Goal: Task Accomplishment & Management: Manage account settings

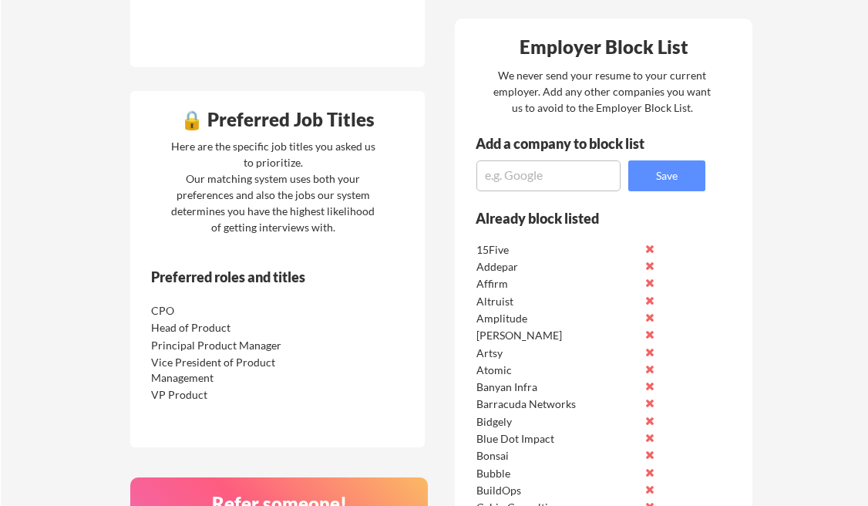
scroll to position [721, 0]
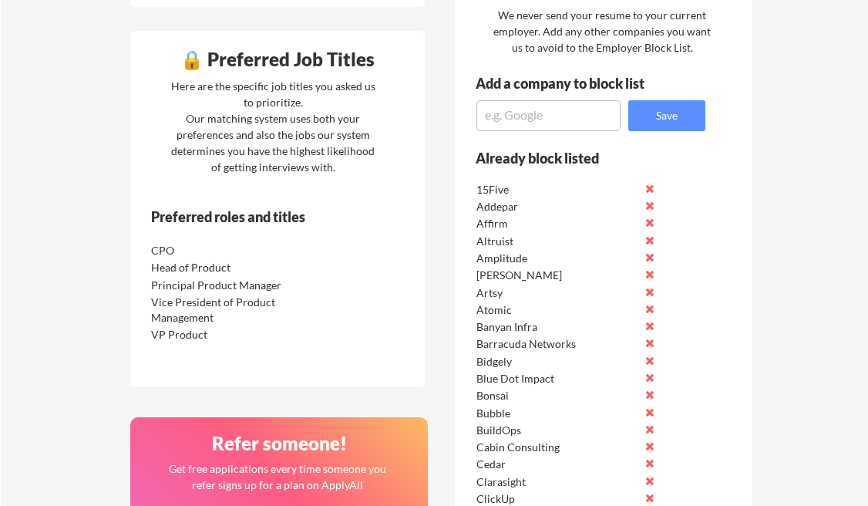
click at [533, 118] on textarea at bounding box center [549, 115] width 144 height 31
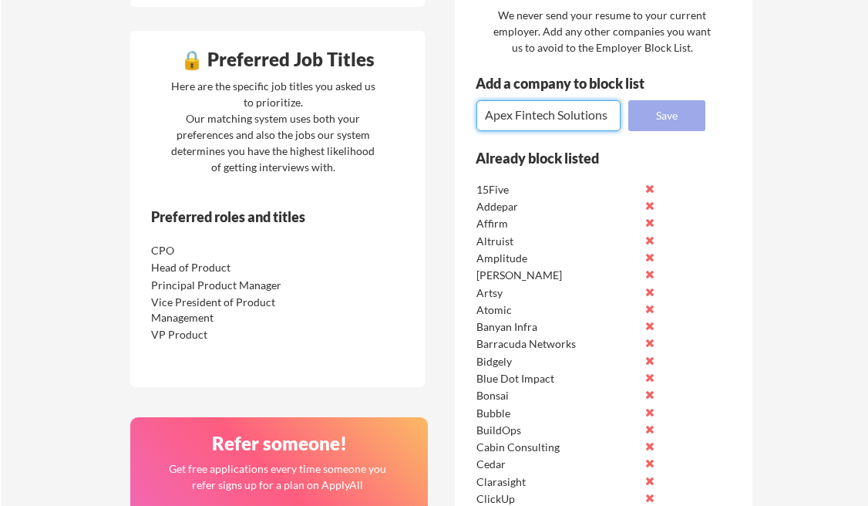
type textarea "Apex Fintech Solutions"
click at [665, 108] on button "Save" at bounding box center [666, 115] width 77 height 31
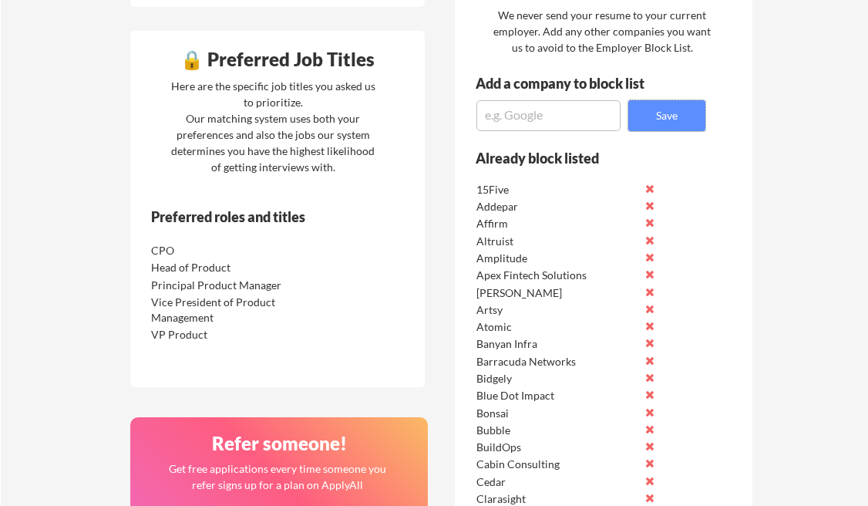
click at [541, 115] on textarea at bounding box center [549, 115] width 144 height 31
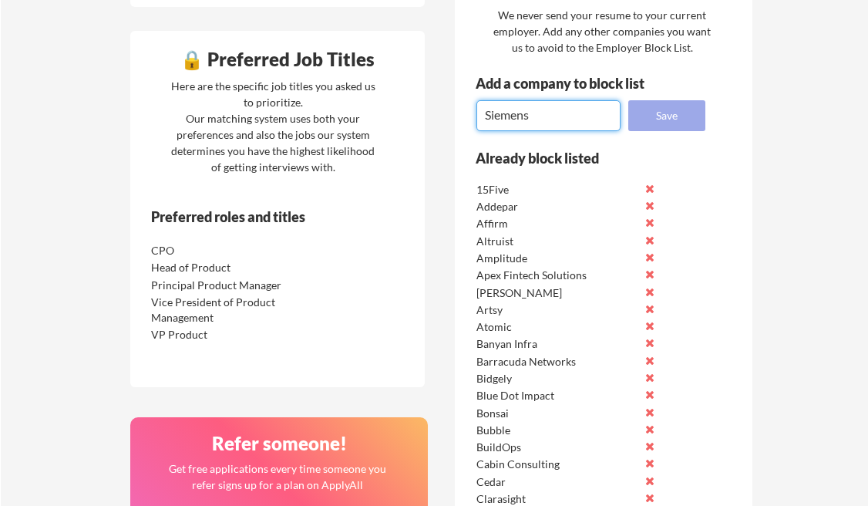
type textarea "Siemens"
click at [659, 112] on button "Save" at bounding box center [666, 115] width 77 height 31
click at [509, 123] on textarea at bounding box center [549, 115] width 144 height 31
type textarea "Hitachi Energy"
click at [667, 104] on button "Save" at bounding box center [666, 115] width 77 height 31
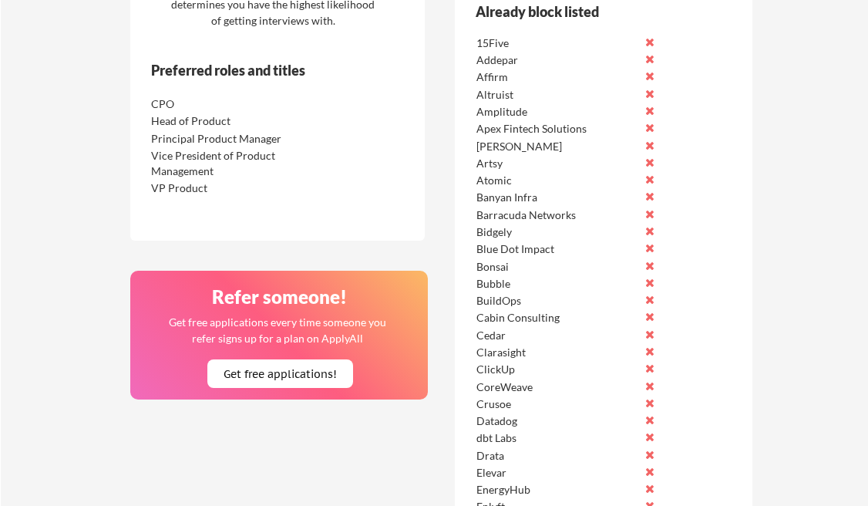
scroll to position [1025, 0]
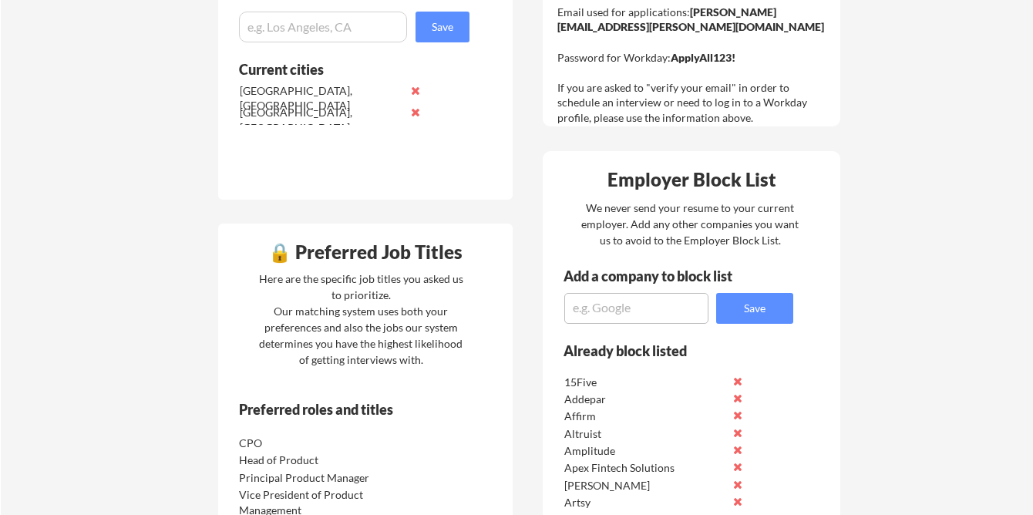
scroll to position [556, 0]
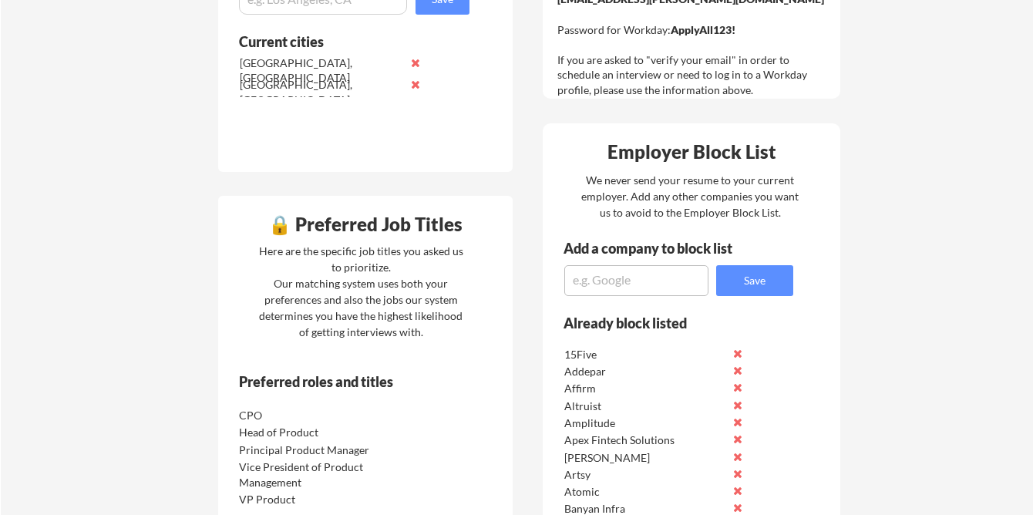
click at [625, 292] on textarea at bounding box center [636, 280] width 144 height 31
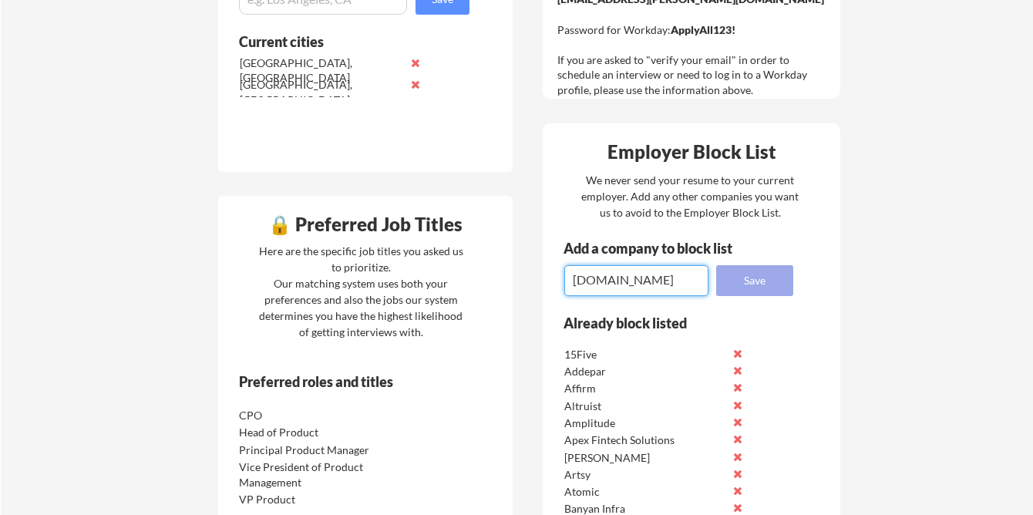
type textarea "[DOMAIN_NAME]"
click at [740, 278] on button "Save" at bounding box center [754, 280] width 77 height 31
